Goal: Task Accomplishment & Management: Complete application form

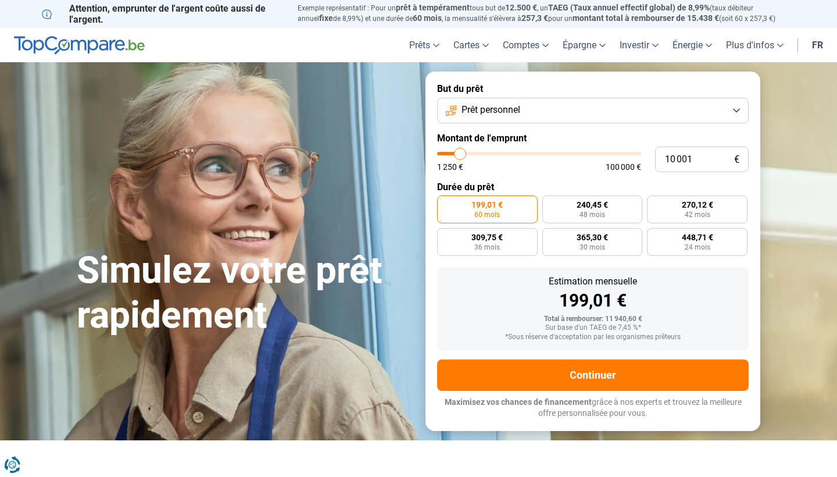
type input "9 750"
type input "9750"
type input "9 500"
type input "9500"
type input "9 250"
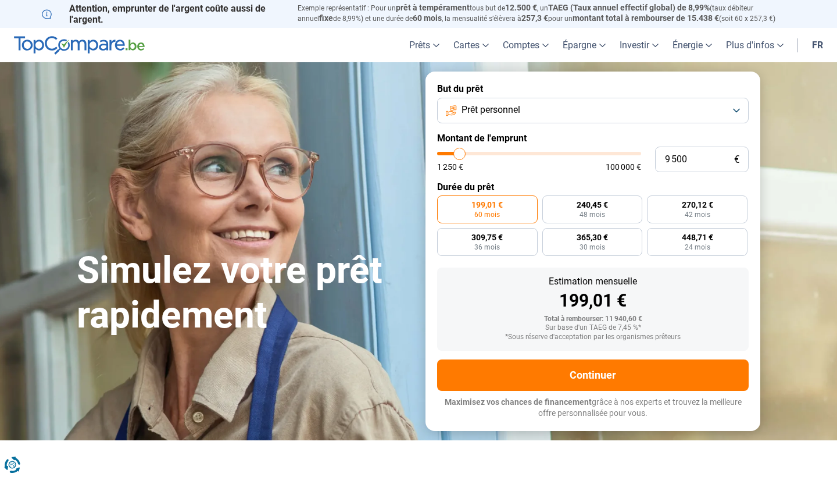
type input "9250"
type input "9 000"
type input "9000"
type input "8 750"
type input "8750"
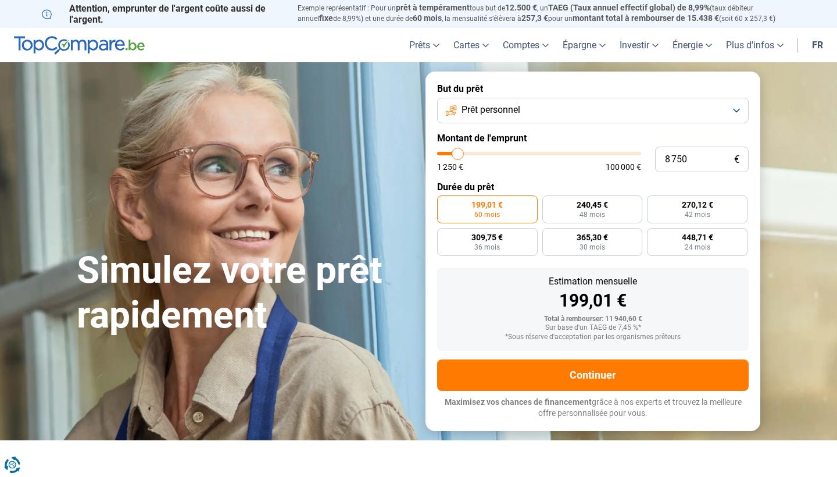
type input "8 250"
type input "8250"
type input "8 000"
type input "8000"
type input "7 750"
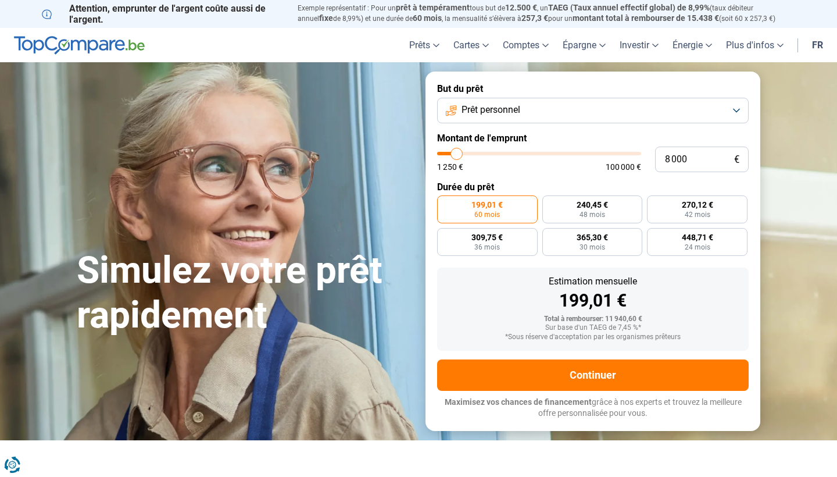
type input "7750"
type input "7 500"
type input "7500"
type input "7 250"
type input "7250"
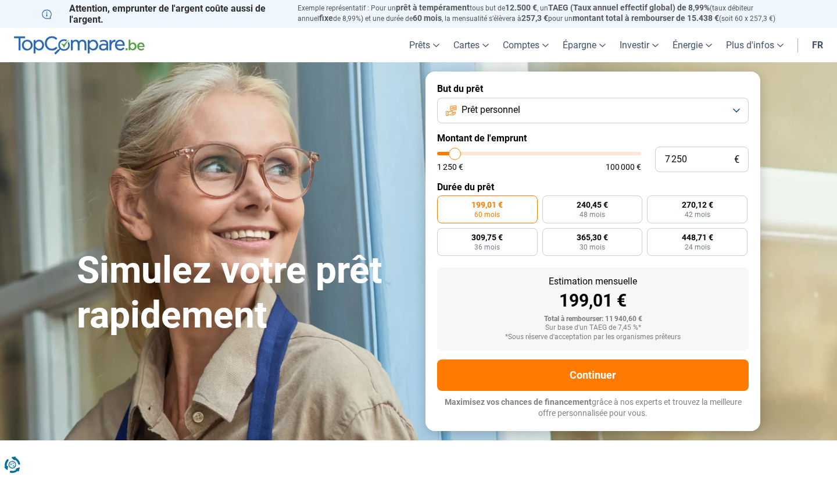
type input "6 750"
type input "6750"
type input "6 500"
type input "6500"
type input "6 250"
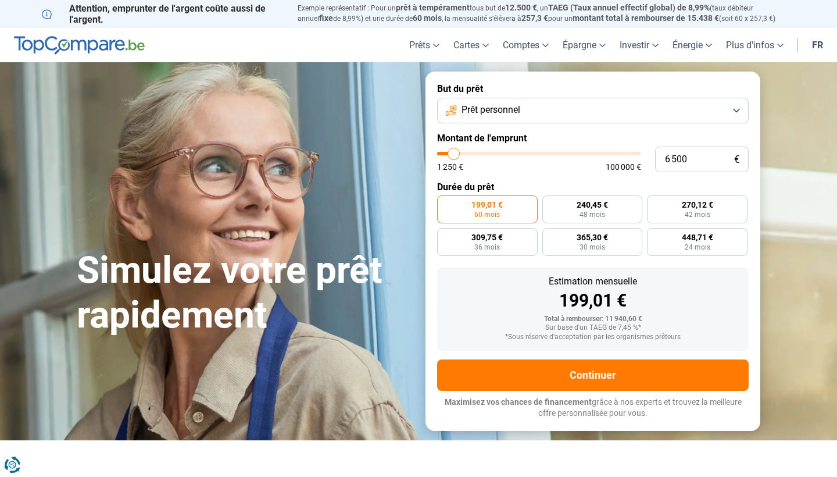
type input "6250"
type input "6 000"
type input "6000"
type input "5 750"
type input "5750"
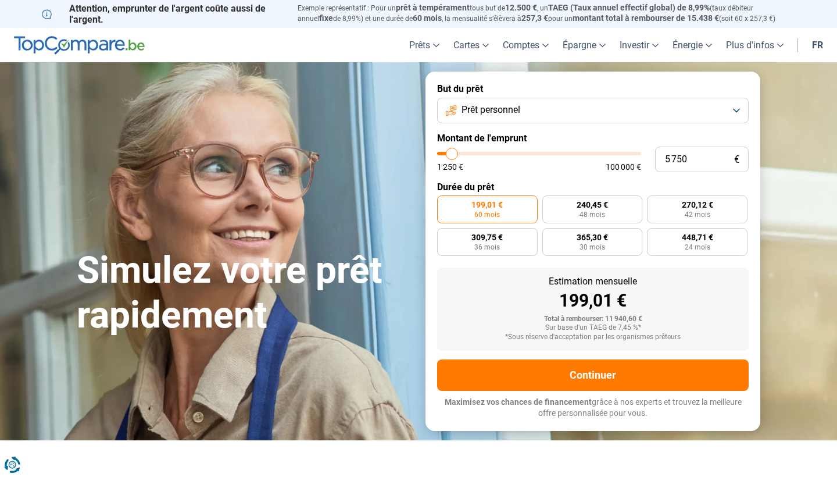
type input "5 250"
type input "5250"
type input "5 000"
type input "5000"
type input "4 750"
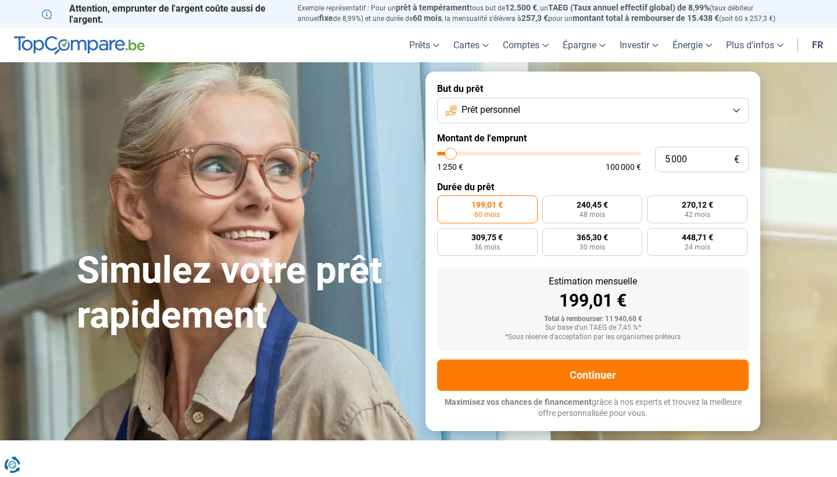
type input "4750"
type input "4 500"
type input "4500"
type input "4 250"
type input "4250"
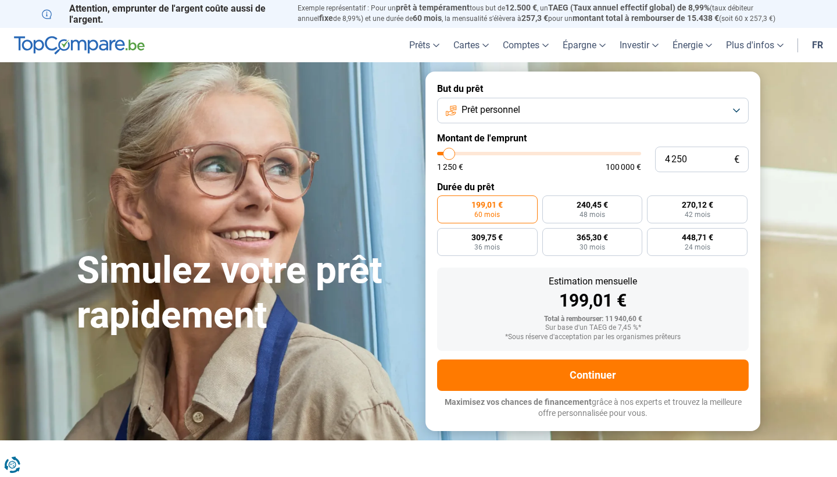
type input "3 750"
type input "3750"
type input "3 500"
type input "3500"
type input "3 250"
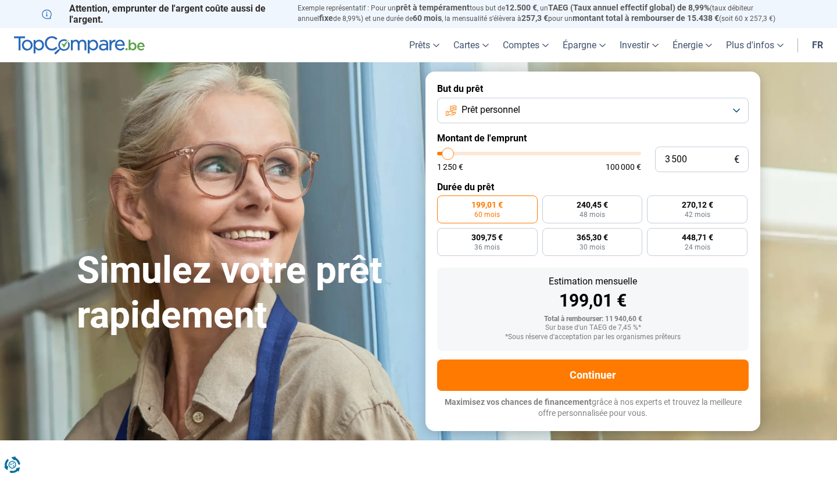
type input "3250"
type input "3 000"
type input "3000"
type input "2 750"
type input "2750"
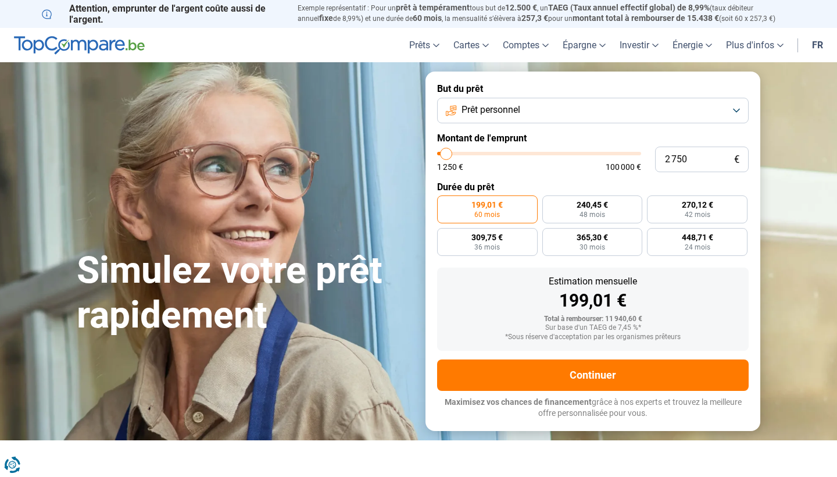
type input "2 250"
type input "2250"
type input "2 000"
type input "2000"
type input "1 750"
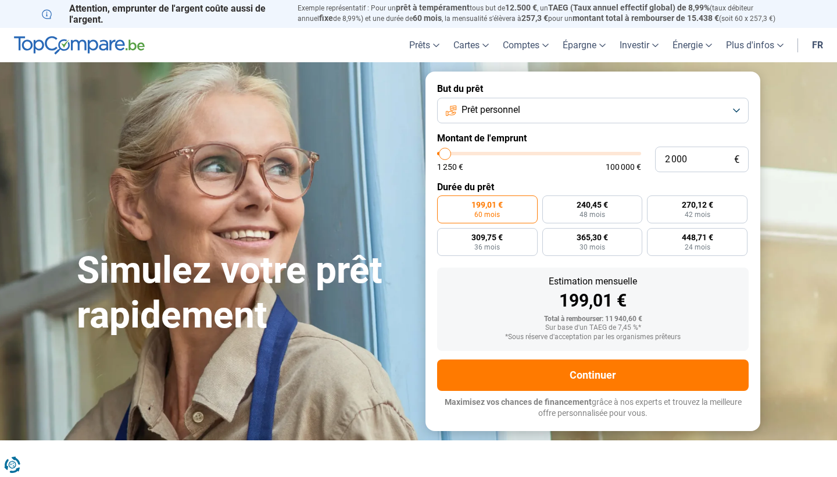
type input "1750"
type input "1 500"
type input "1500"
type input "1 250"
drag, startPoint x: 460, startPoint y: 152, endPoint x: 432, endPoint y: 151, distance: 27.9
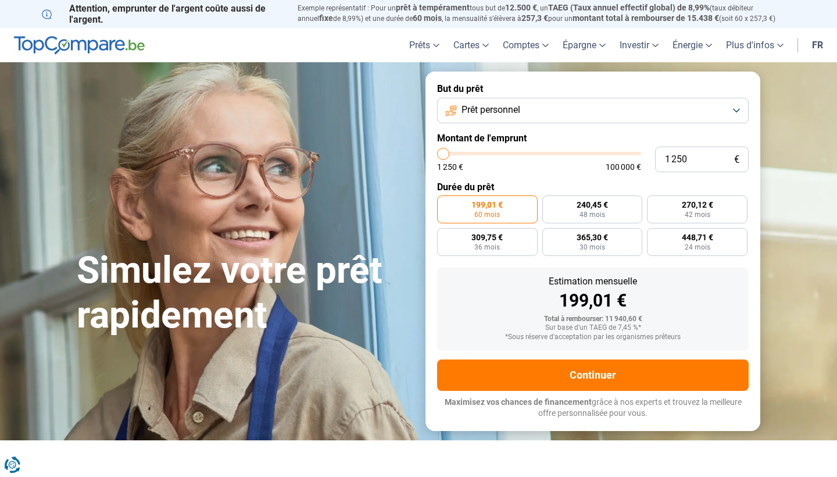
type input "1250"
click at [432, 151] on form "But du prêt Prêt personnel Montant de l'emprunt 1 250 € 1 250 € 100 000 € Durée…" at bounding box center [592, 250] width 335 height 359
radio input "true"
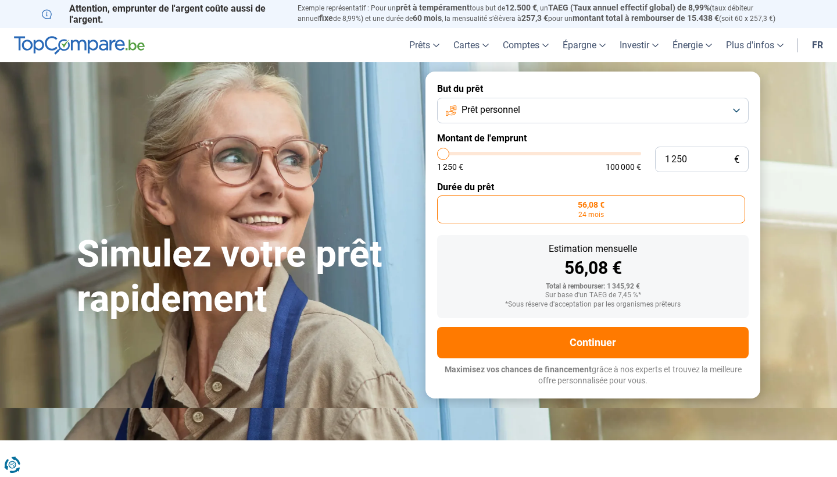
click at [440, 307] on div "Estimation mensuelle 56,08 € Total à rembourser: 1 345,92 € Sur base d'un TAEG …" at bounding box center [593, 276] width 312 height 83
